Goal: Check status: Check status

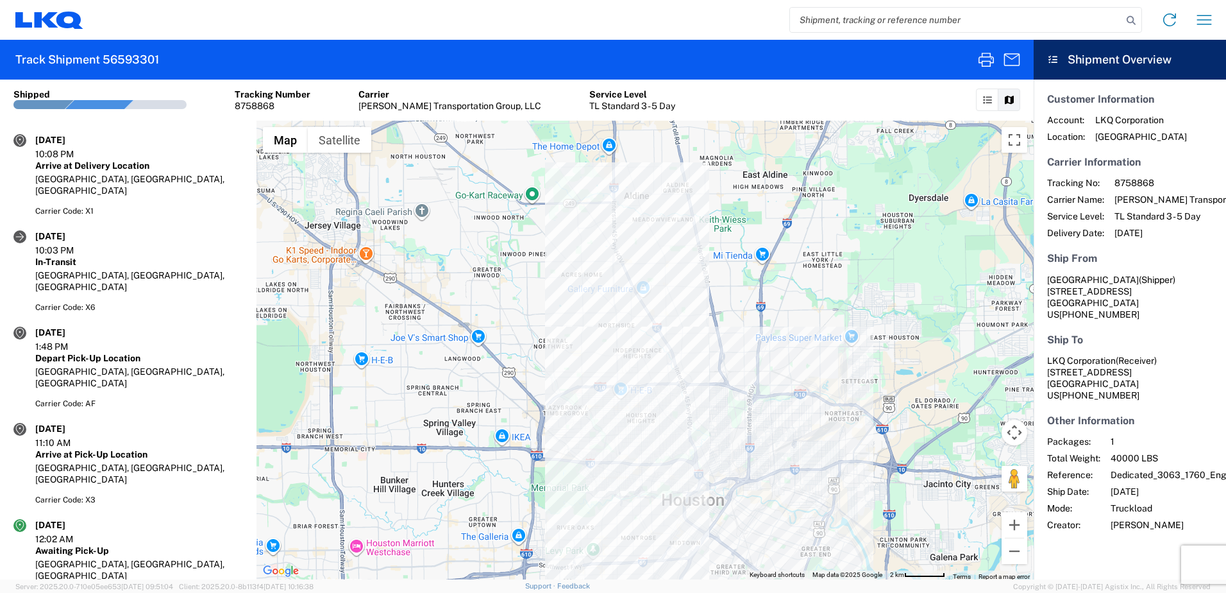
click at [1030, 12] on input "search" at bounding box center [956, 20] width 332 height 24
paste input "56621380"
click at [1134, 24] on icon at bounding box center [1131, 21] width 18 height 18
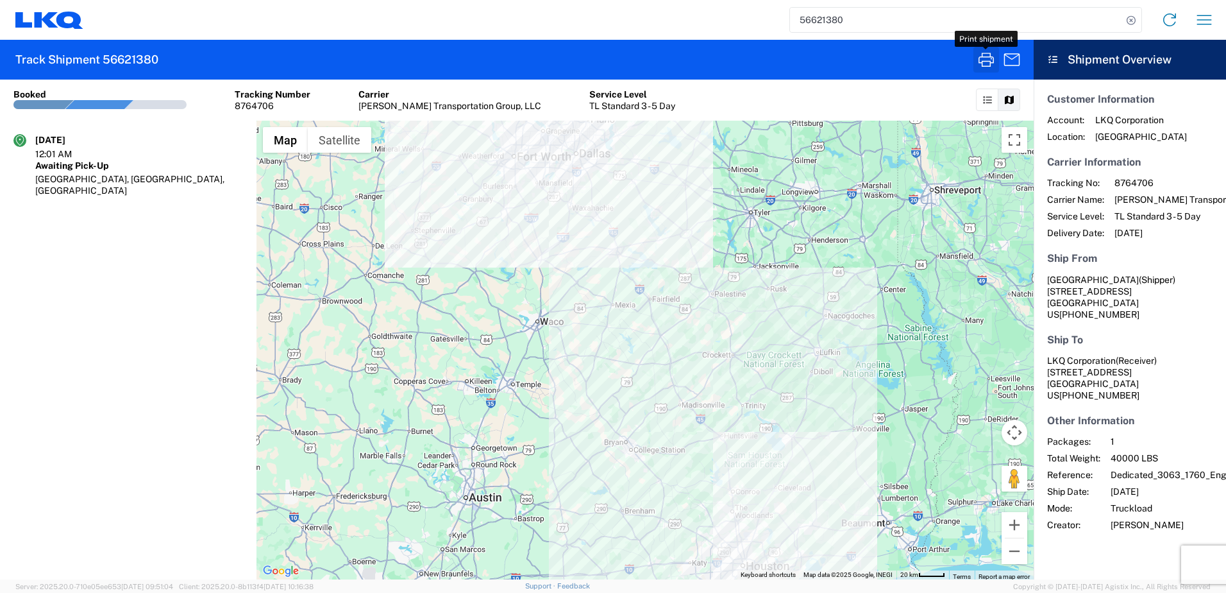
click at [984, 60] on icon "button" at bounding box center [986, 59] width 21 height 21
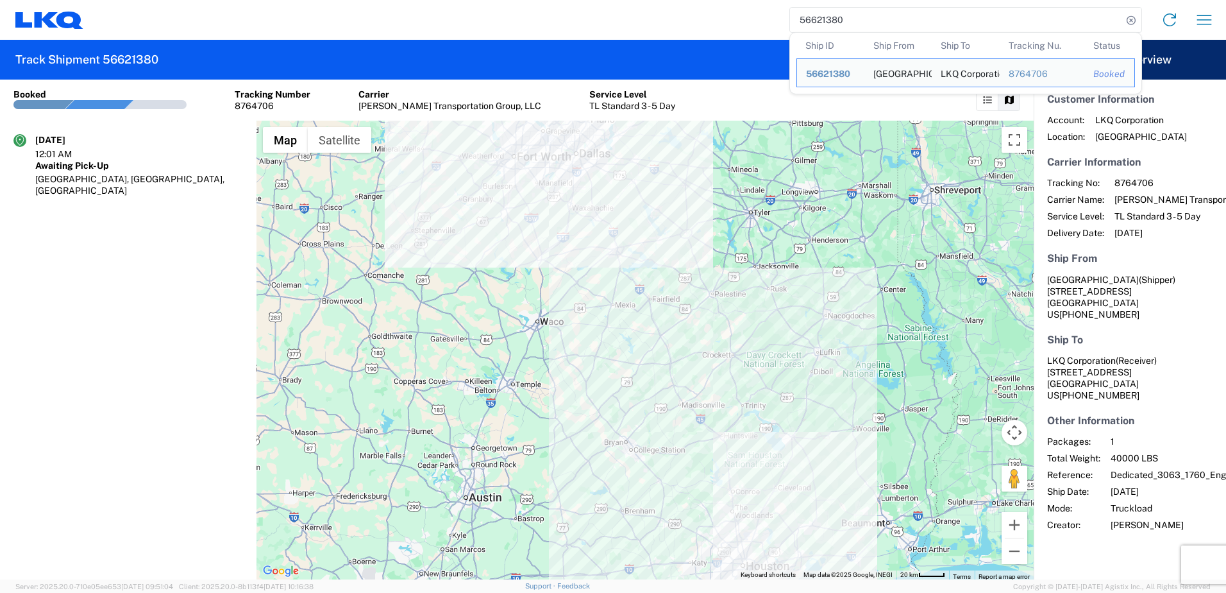
click at [901, 18] on input "56621380" at bounding box center [956, 20] width 332 height 24
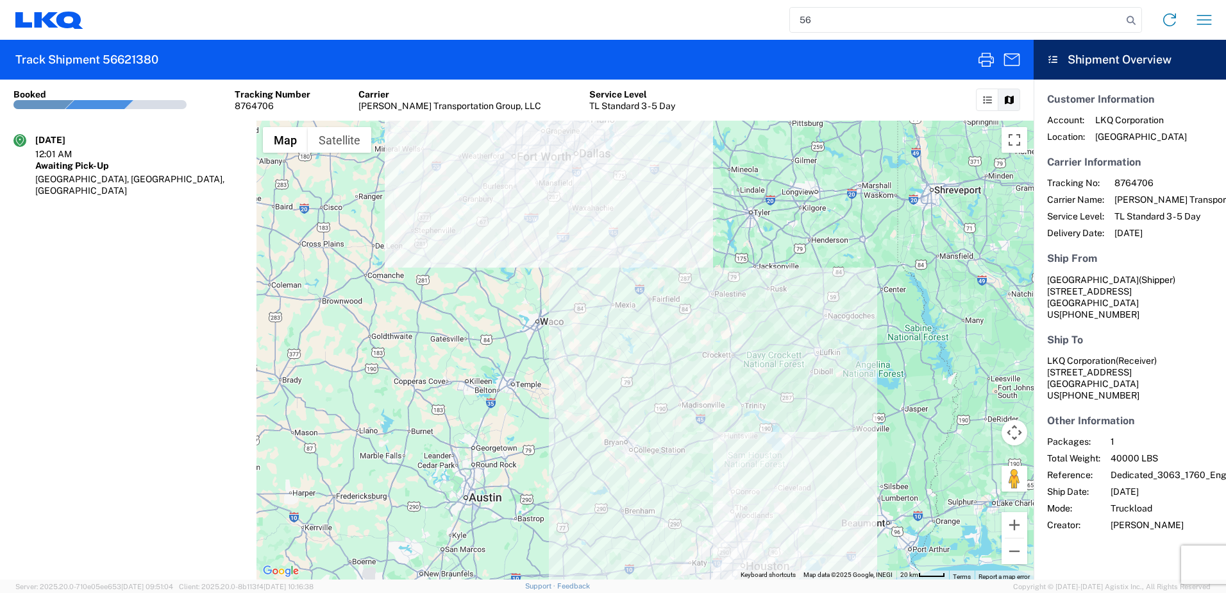
type input "5"
paste input "56681459"
click at [1129, 19] on icon at bounding box center [1131, 21] width 18 height 18
click at [983, 56] on icon "button" at bounding box center [986, 59] width 21 height 21
click at [875, 13] on input "56681459" at bounding box center [956, 20] width 332 height 24
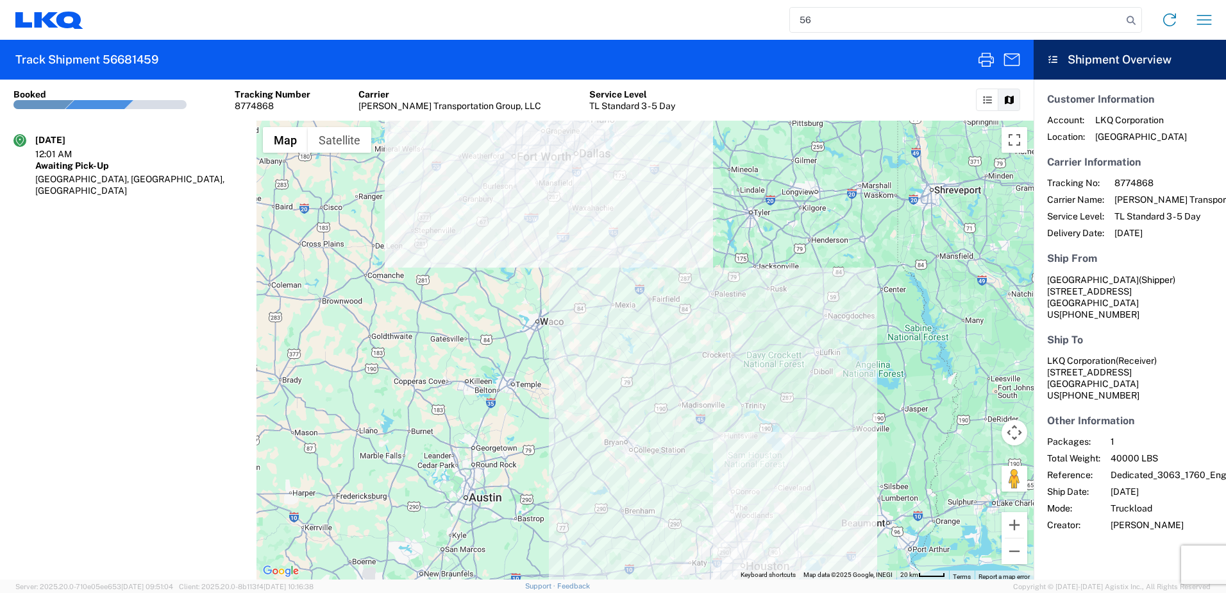
type input "5"
click at [871, 25] on input "search" at bounding box center [956, 20] width 332 height 24
paste input "56607106"
type input "56607106"
click at [1125, 22] on icon at bounding box center [1131, 21] width 18 height 18
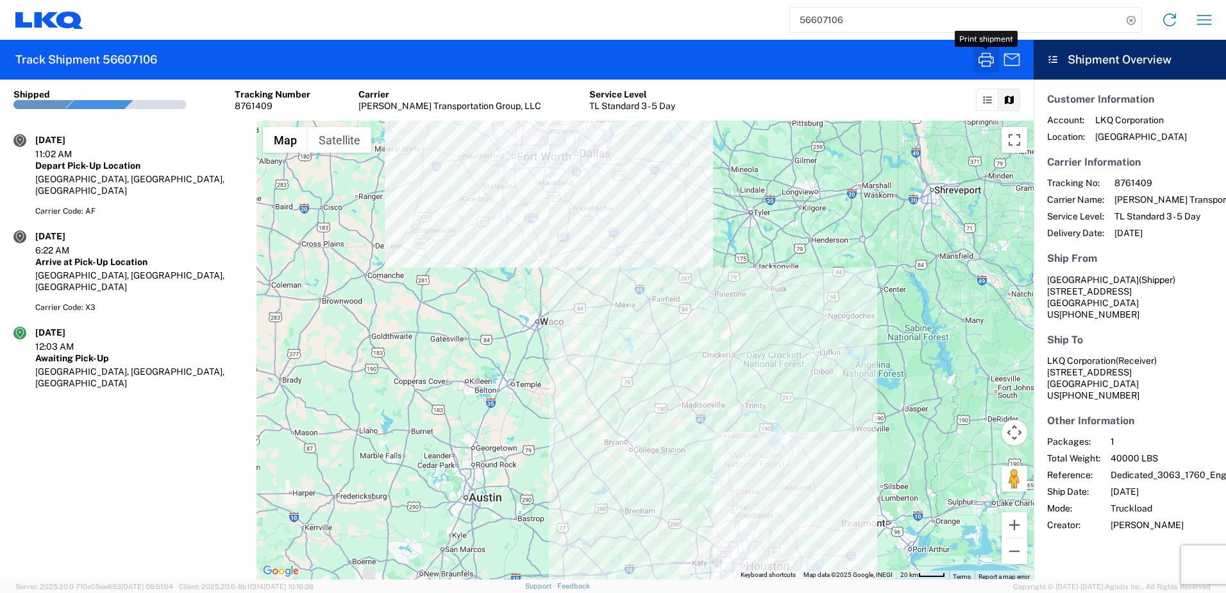
click at [995, 62] on icon "button" at bounding box center [986, 59] width 21 height 21
